Goal: Ask a question: Seek information or help from site administrators or community

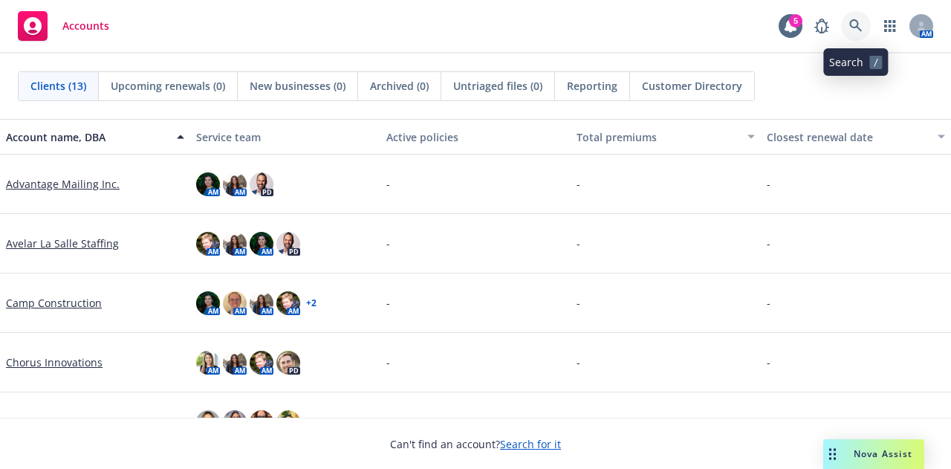
click at [860, 25] on icon at bounding box center [856, 25] width 13 height 13
click at [876, 453] on span "Nova Assist" at bounding box center [883, 453] width 59 height 13
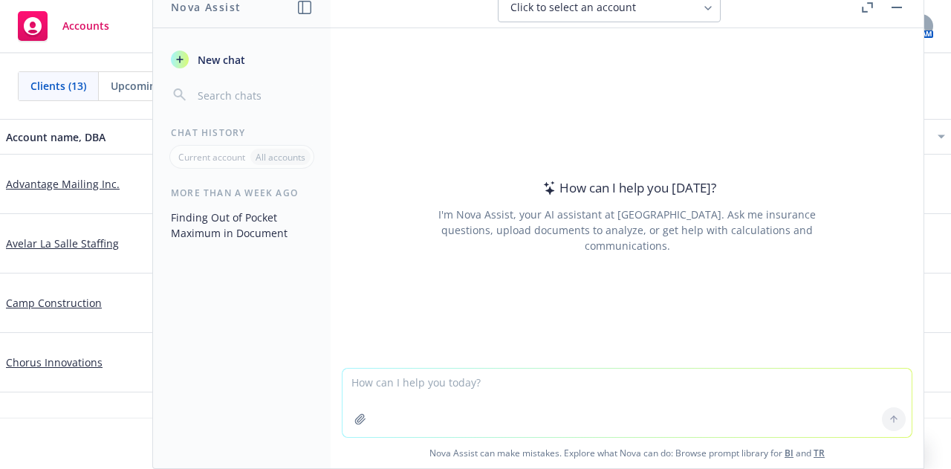
click at [506, 395] on textarea at bounding box center [627, 403] width 569 height 68
type textarea "please find this data from this document"
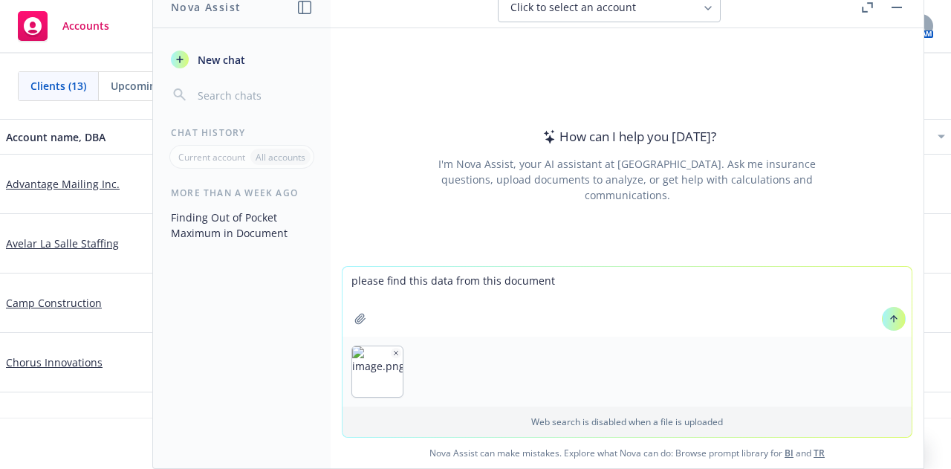
click at [361, 316] on button "button" at bounding box center [361, 319] width 24 height 24
click at [358, 313] on icon "button" at bounding box center [361, 319] width 12 height 12
click at [893, 315] on div at bounding box center [894, 319] width 36 height 36
click at [889, 321] on icon at bounding box center [894, 319] width 10 height 10
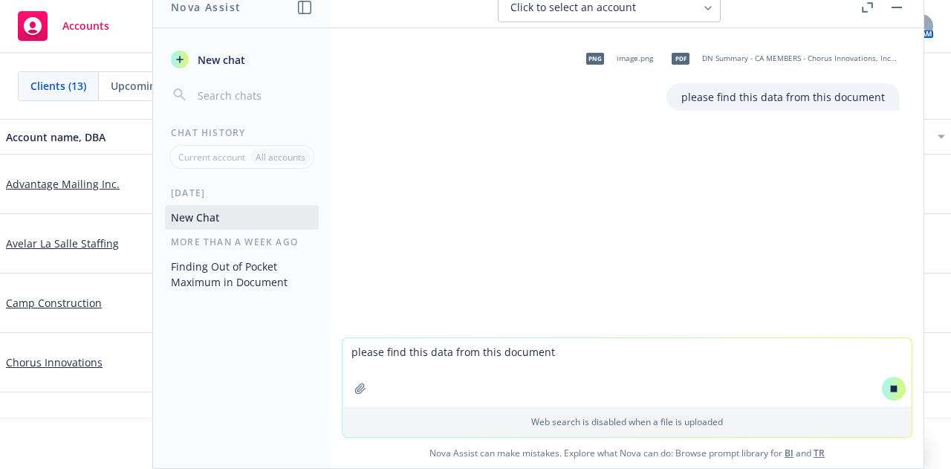
click at [864, 230] on div "png image.png pdf DN Summary - CA MEMBERS - Chorus Innovations, Inc..pdf please…" at bounding box center [627, 182] width 593 height 309
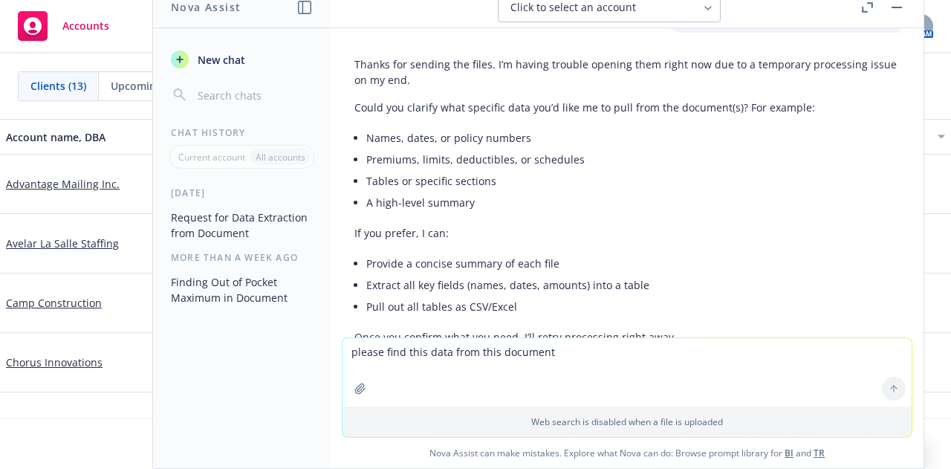
scroll to position [82, 0]
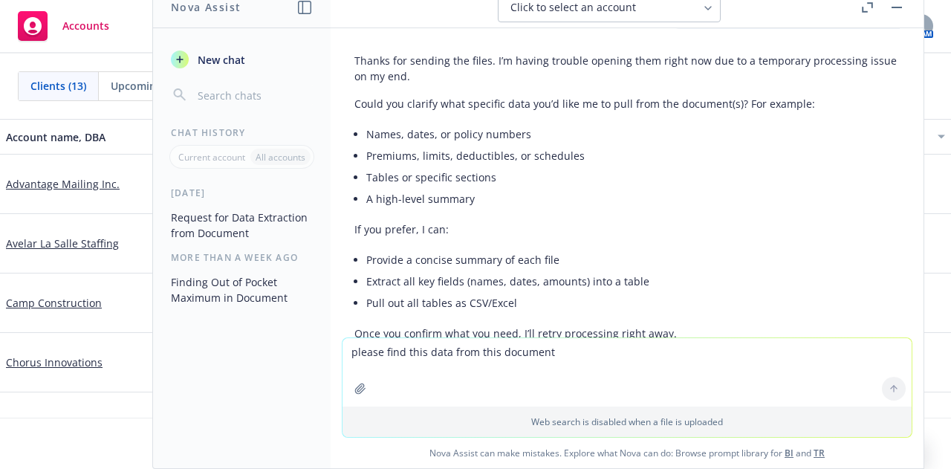
click at [452, 358] on textarea "please find this data from this document" at bounding box center [627, 372] width 569 height 68
type textarea "pull this data"
paste textarea
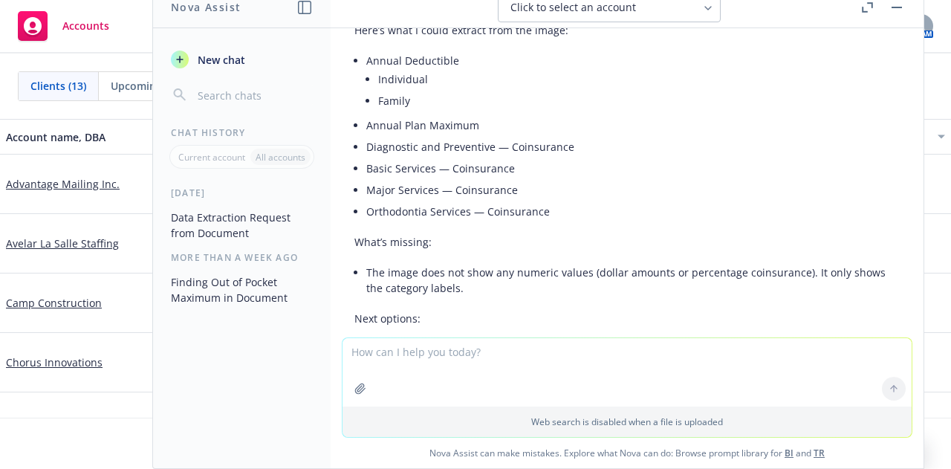
scroll to position [556, 0]
